Goal: Book appointment/travel/reservation

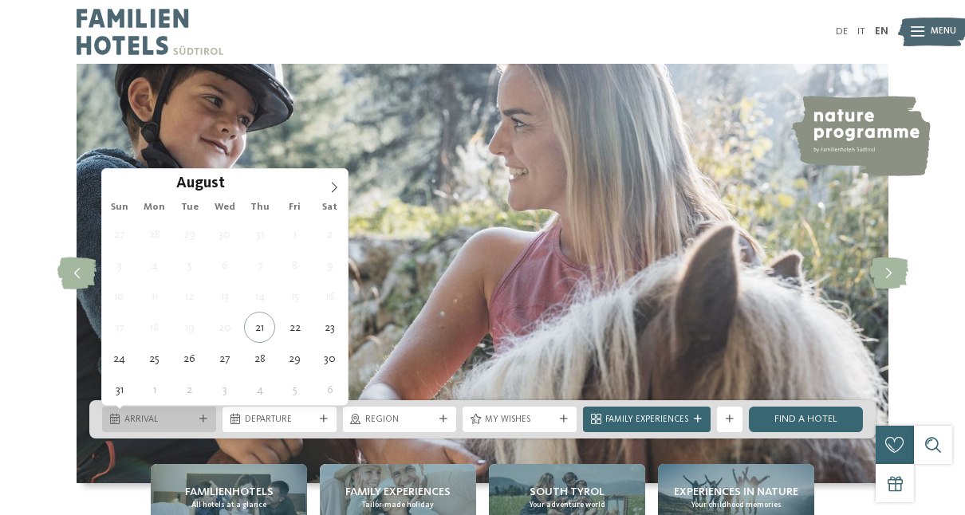
click at [190, 415] on span "Arrival" at bounding box center [158, 420] width 69 height 13
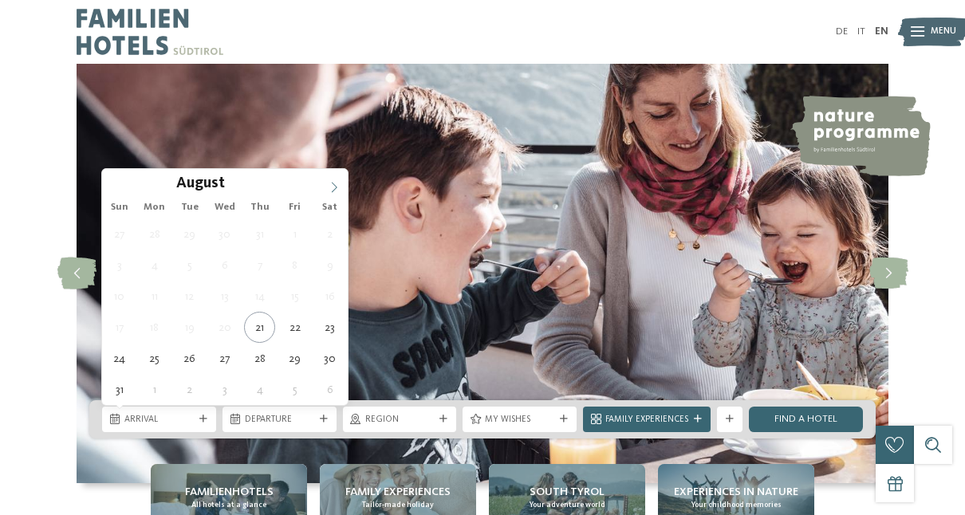
click at [338, 183] on icon at bounding box center [334, 187] width 11 height 11
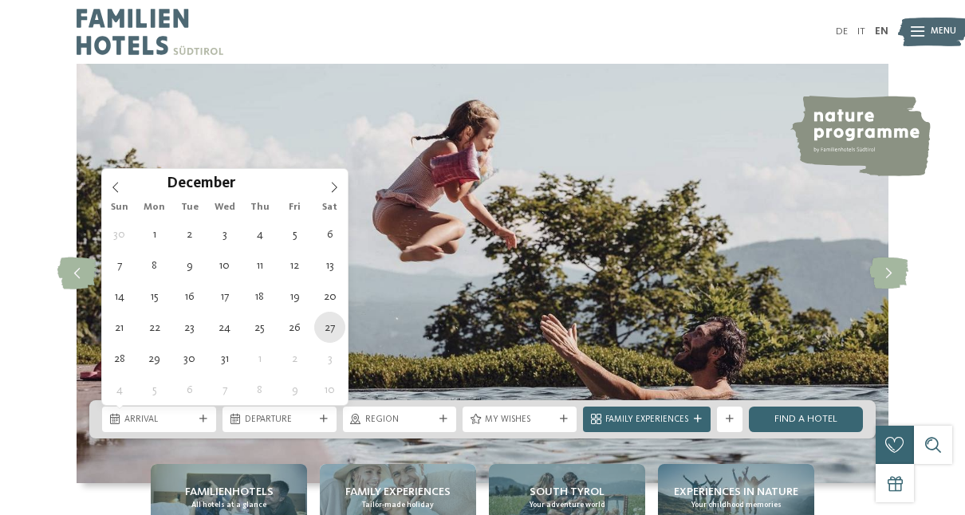
type div "[DATE]"
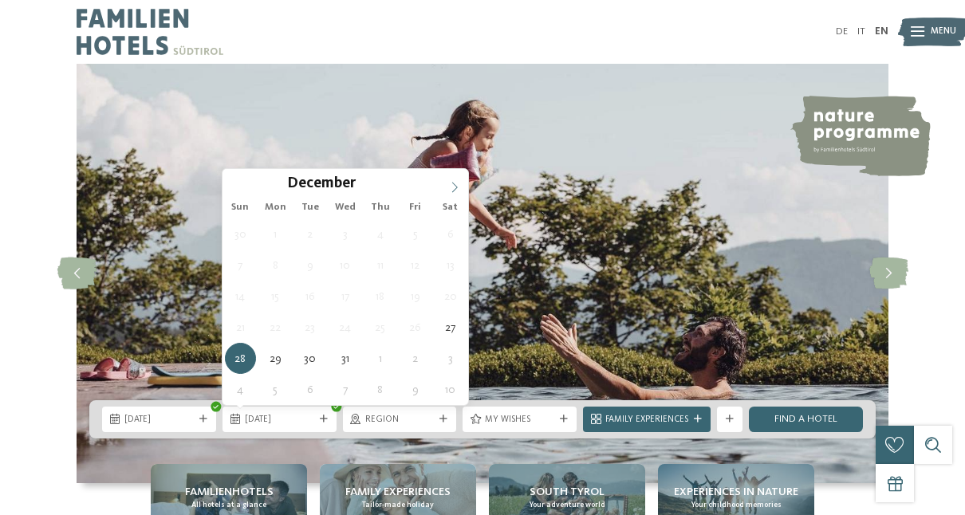
type input "****"
click at [458, 185] on icon at bounding box center [454, 187] width 11 height 11
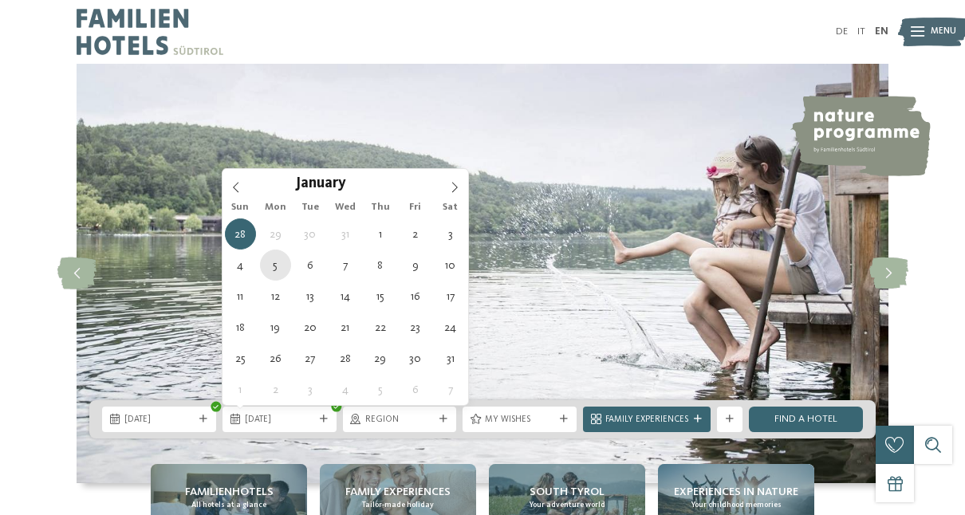
type div "[DATE]"
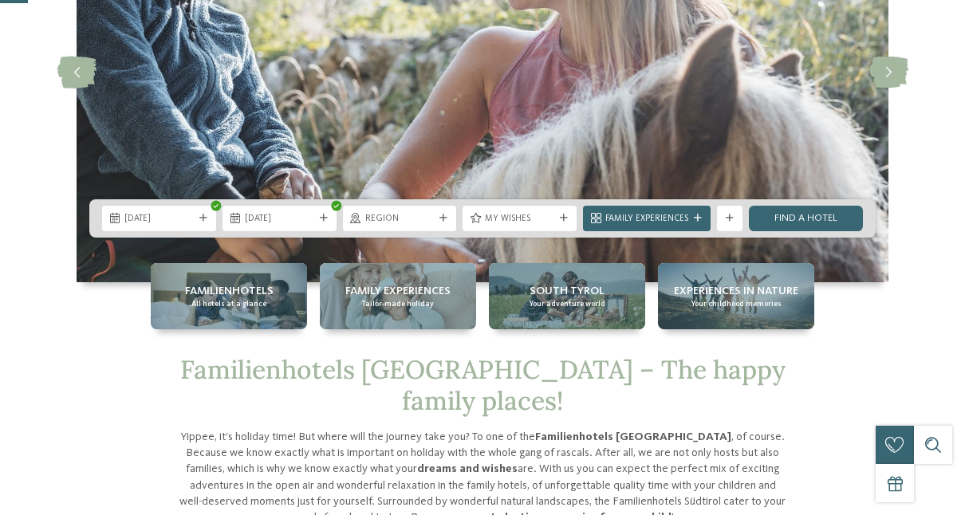
scroll to position [214, 0]
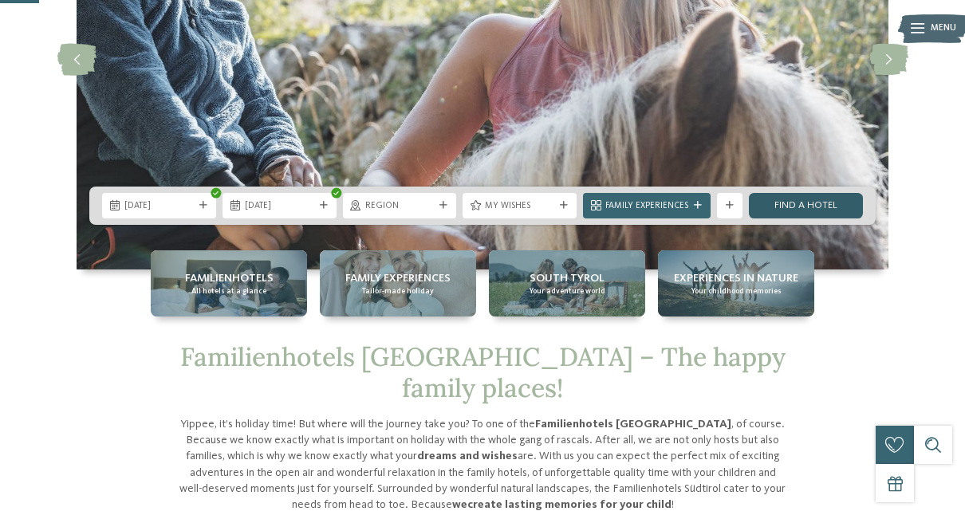
click at [781, 207] on link "Find a hotel" at bounding box center [806, 206] width 114 height 26
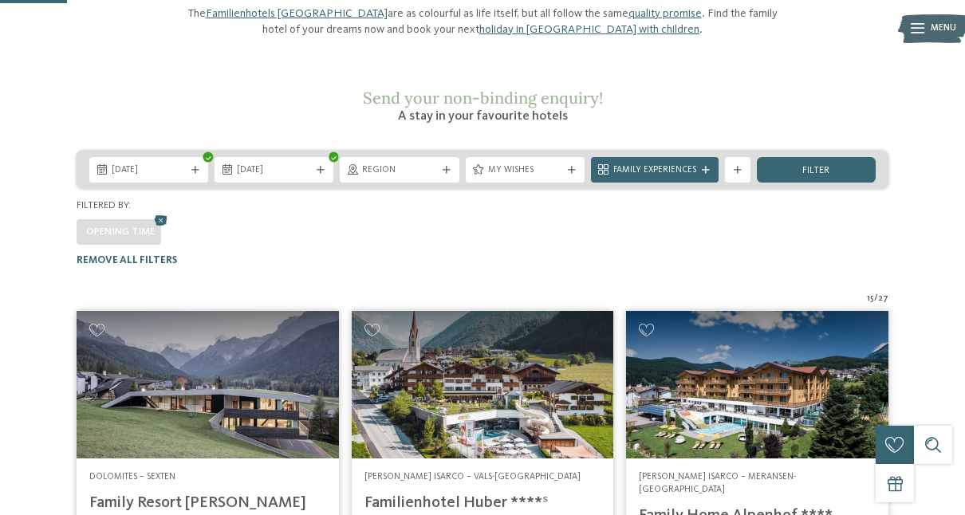
scroll to position [159, 0]
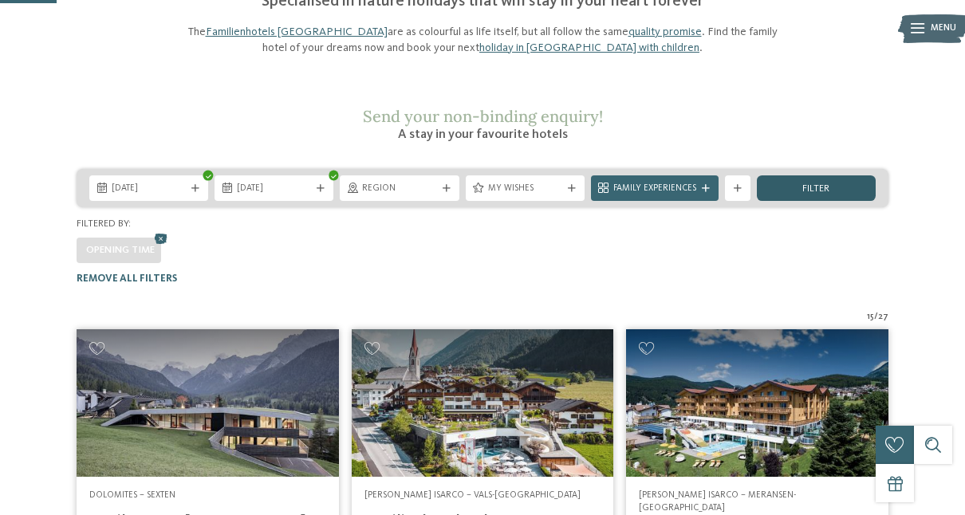
click at [840, 175] on div "filter" at bounding box center [816, 188] width 119 height 26
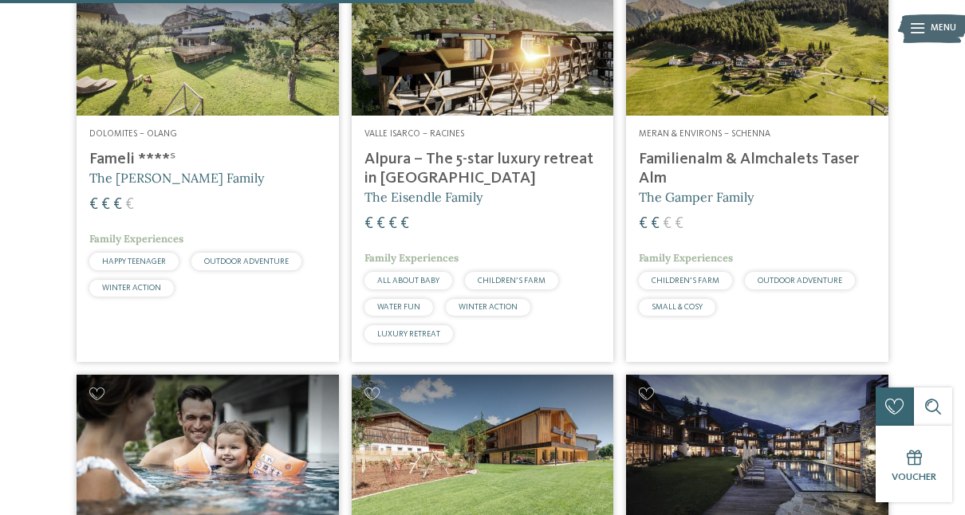
scroll to position [1329, 0]
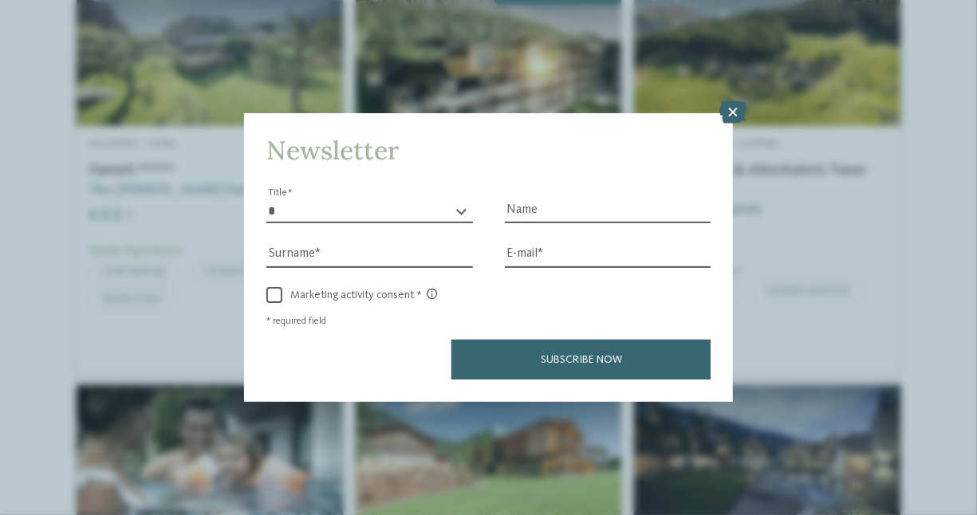
click at [889, 243] on html "Just a moment - the website is loading … DE IT Menu" at bounding box center [488, 318] width 977 height 3295
click at [731, 104] on icon at bounding box center [733, 112] width 27 height 22
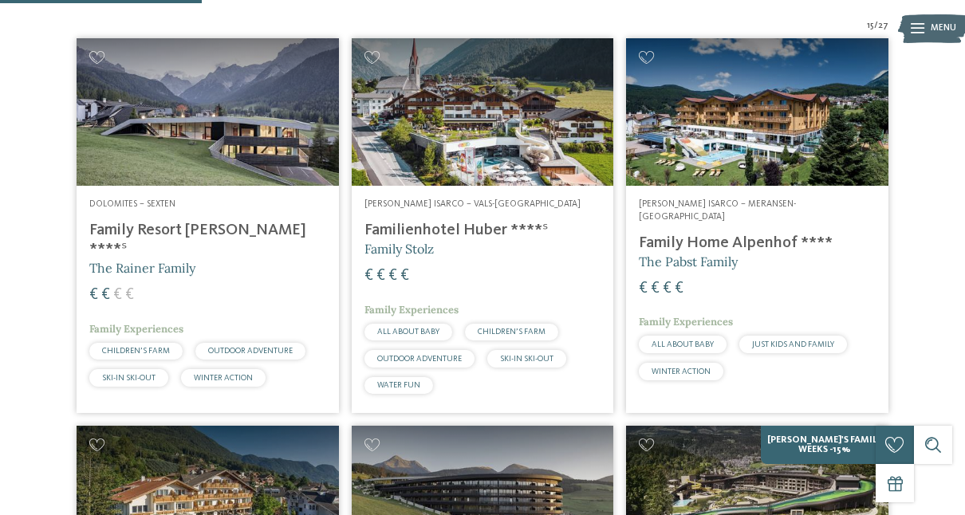
scroll to position [901, 0]
